Goal: Check status: Check status

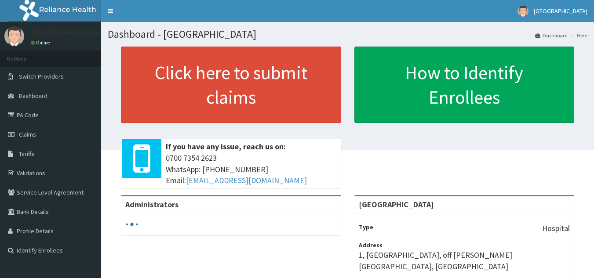
scroll to position [4822, 0]
click at [20, 114] on link "PA Code" at bounding box center [50, 114] width 101 height 19
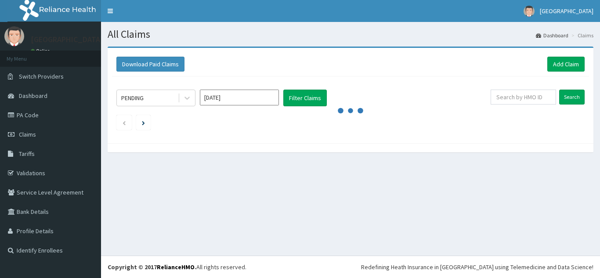
scroll to position [4822, 0]
click at [522, 94] on input "text" at bounding box center [523, 97] width 65 height 15
paste input "FMP/10020/C"
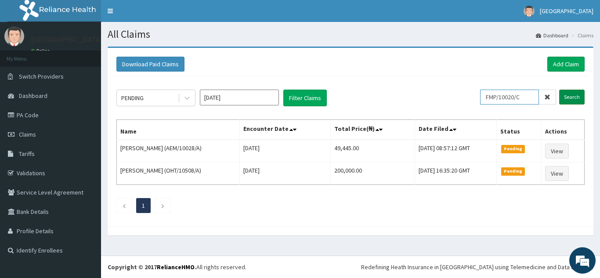
type input "FMP/10020/C"
click at [571, 95] on input "Search" at bounding box center [571, 97] width 25 height 15
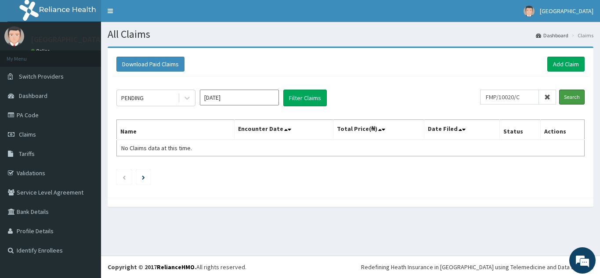
scroll to position [0, 0]
